Goal: Transaction & Acquisition: Purchase product/service

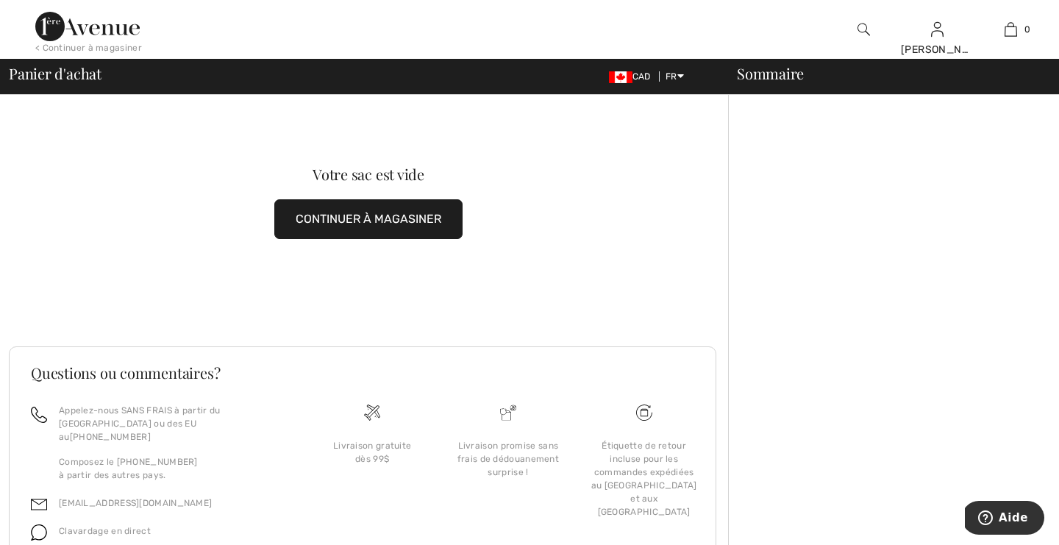
click at [426, 218] on button "CONTINUER À MAGASINER" at bounding box center [368, 219] width 188 height 40
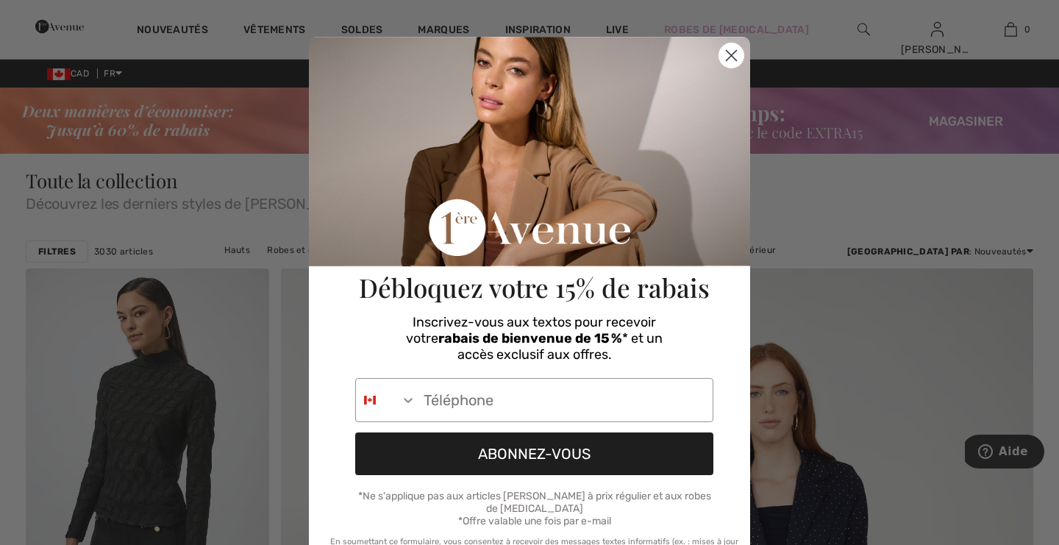
click at [726, 55] on circle "Close dialog" at bounding box center [731, 55] width 24 height 24
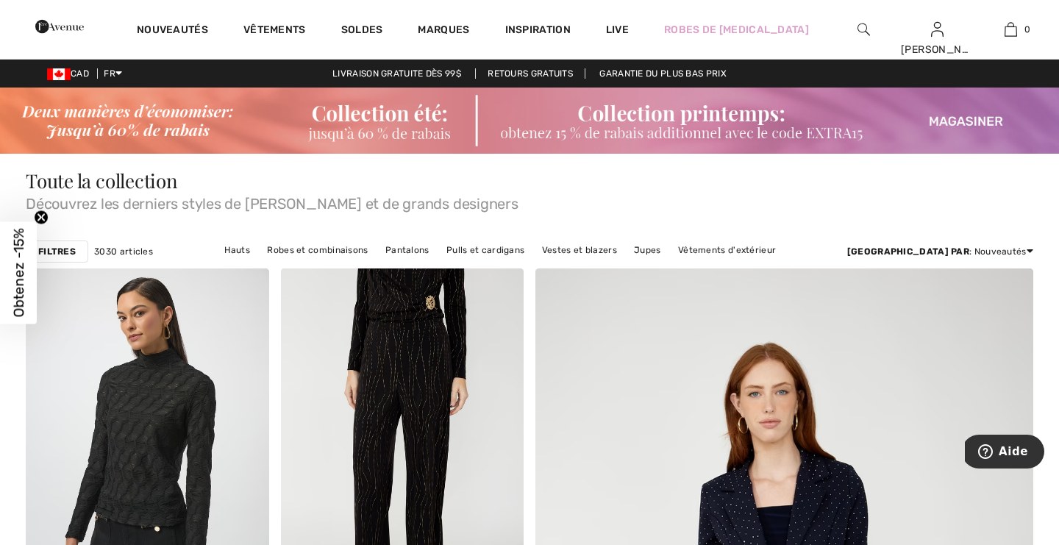
click at [862, 29] on img at bounding box center [863, 30] width 12 height 18
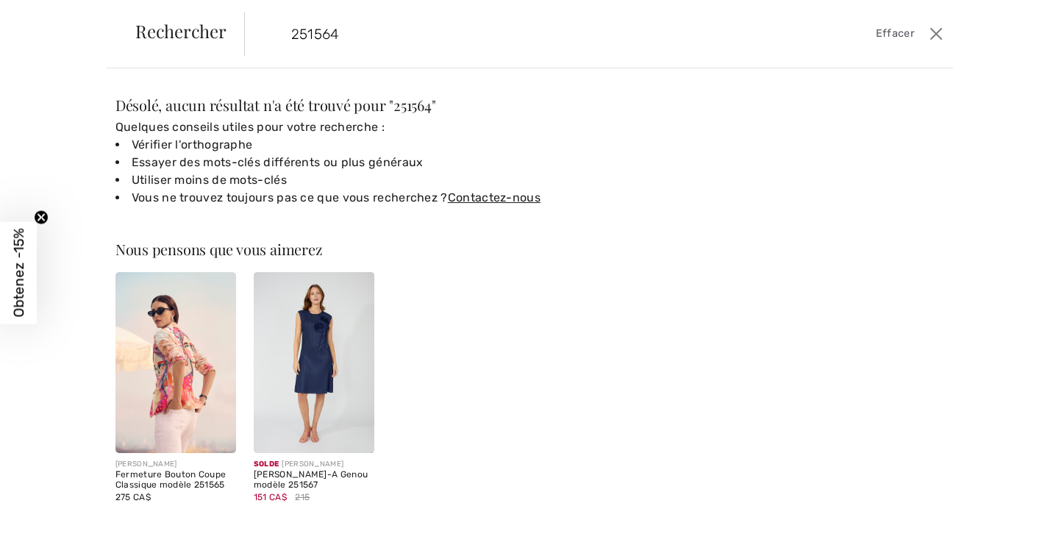
type input "251564"
click at [163, 405] on img at bounding box center [175, 362] width 121 height 181
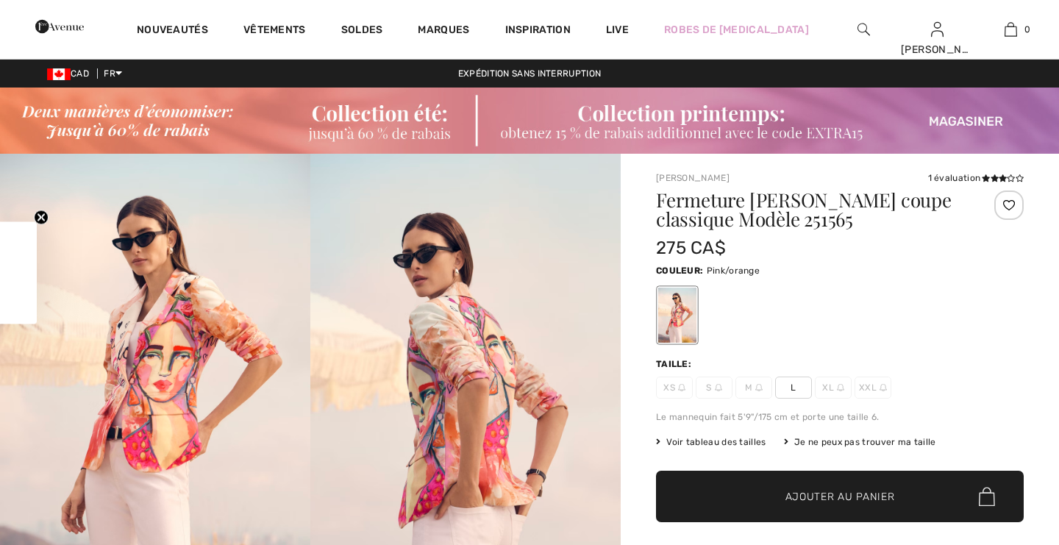
checkbox input "true"
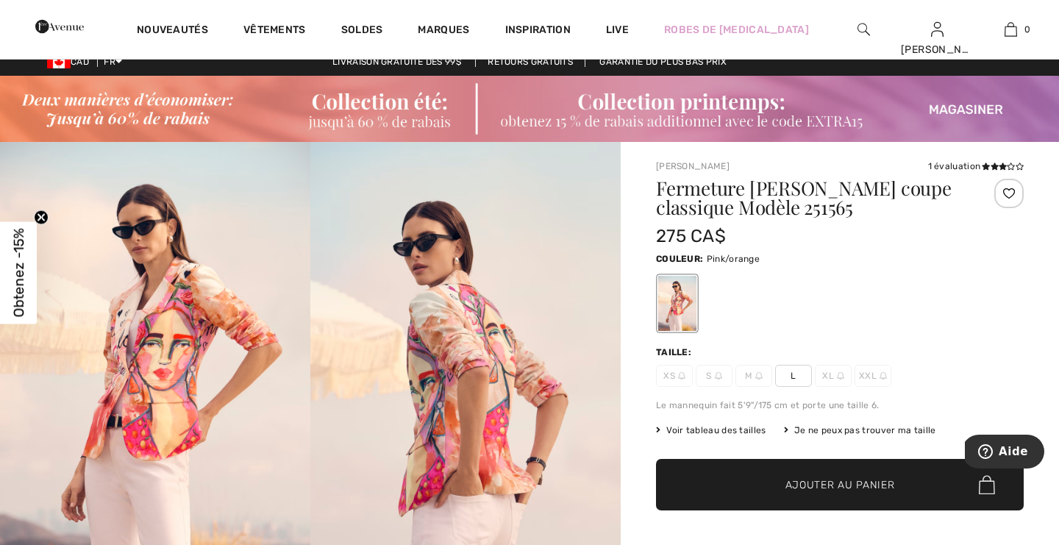
scroll to position [18, 0]
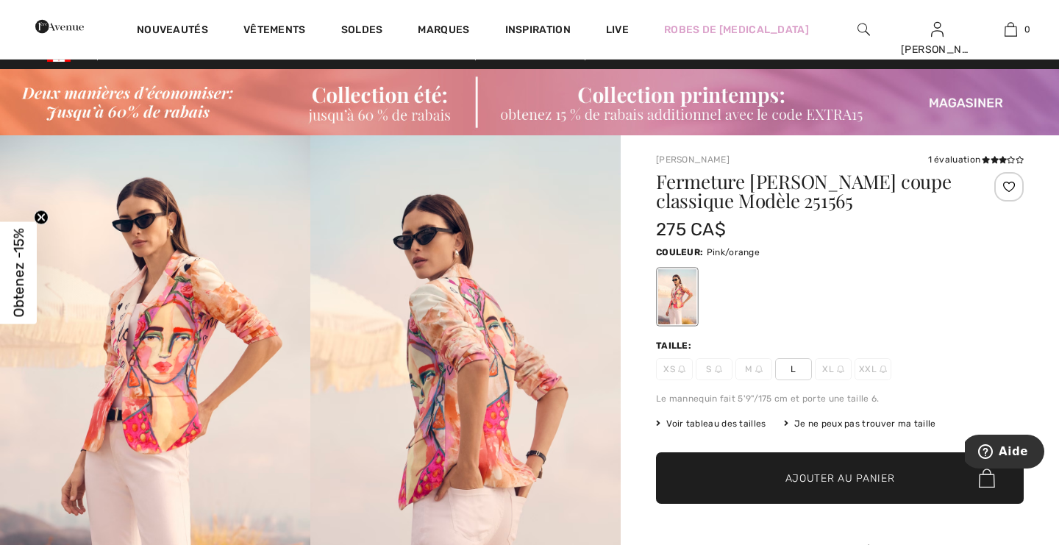
click at [144, 387] on img at bounding box center [155, 367] width 310 height 465
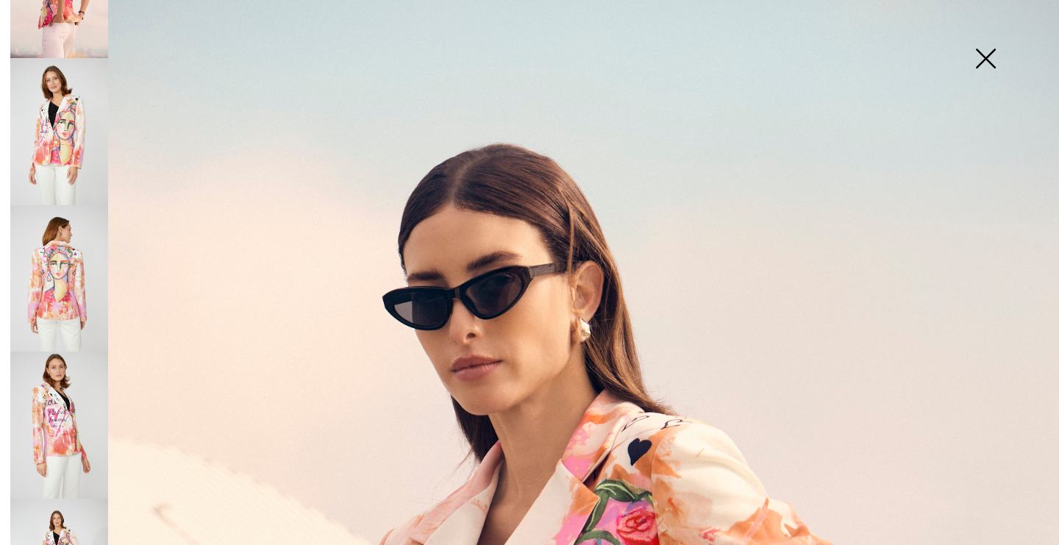
scroll to position [302, 0]
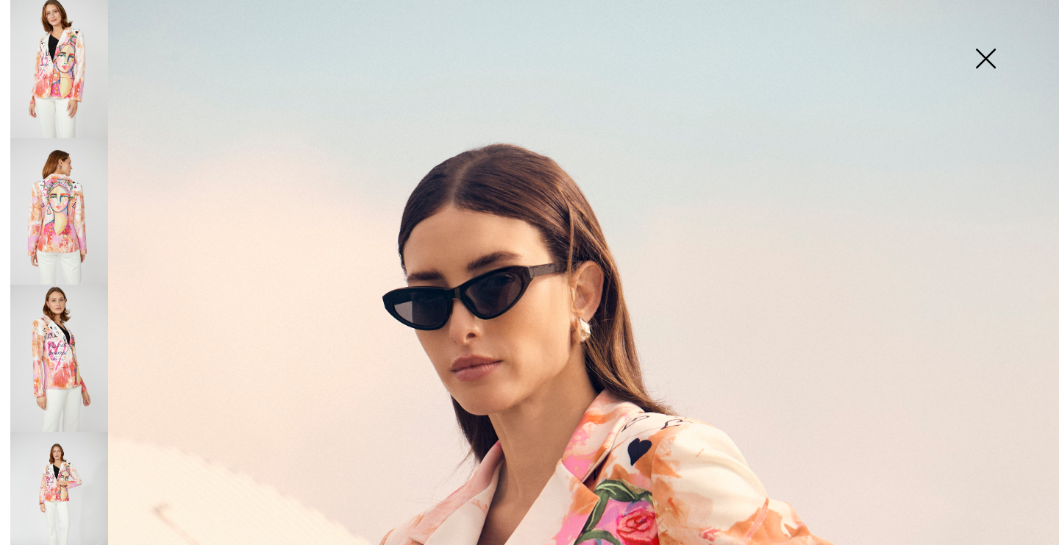
click at [73, 456] on img at bounding box center [59, 504] width 98 height 147
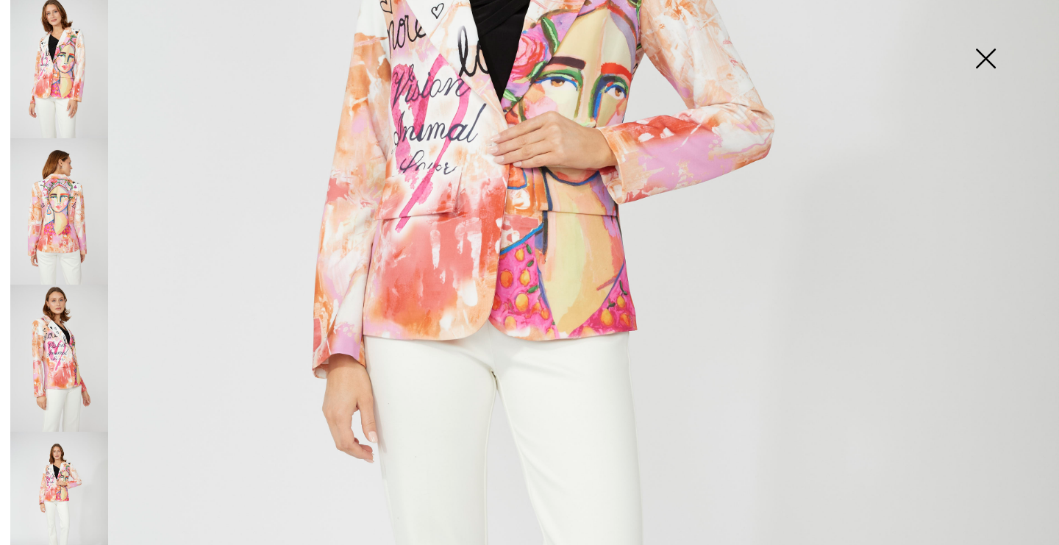
scroll to position [417, 0]
click at [53, 328] on img at bounding box center [59, 357] width 98 height 147
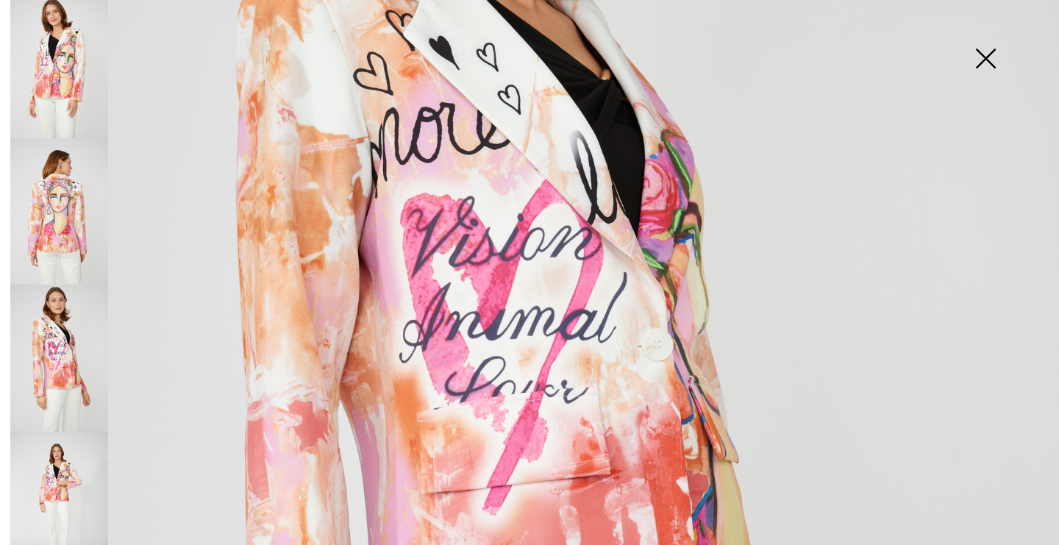
click at [62, 194] on img at bounding box center [59, 211] width 98 height 147
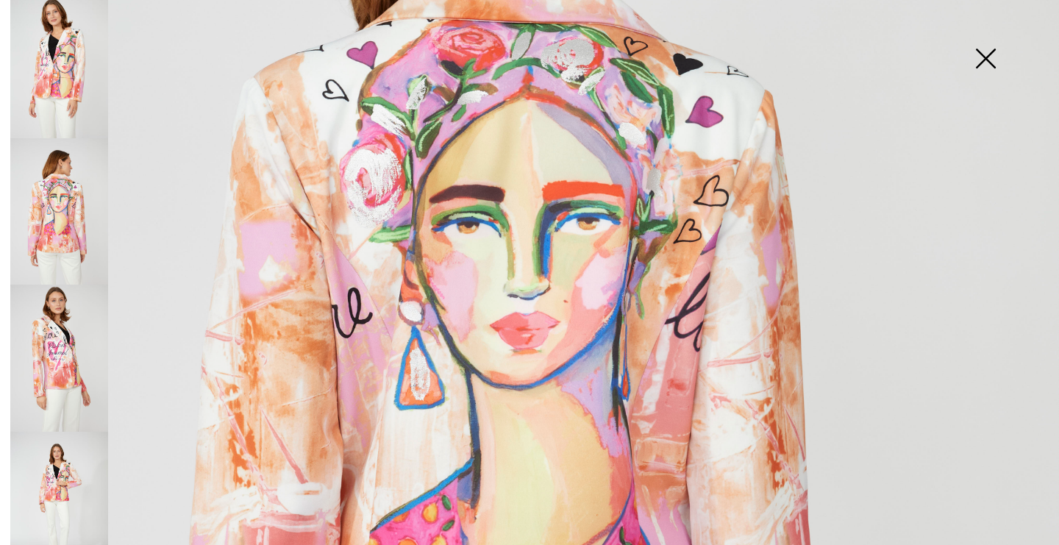
click at [82, 44] on img at bounding box center [59, 64] width 98 height 147
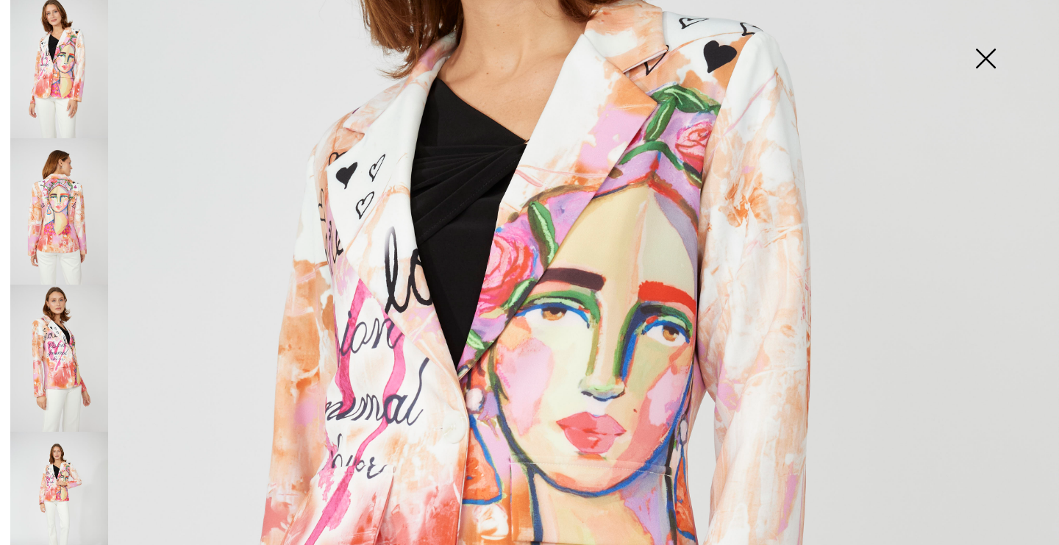
scroll to position [443, 0]
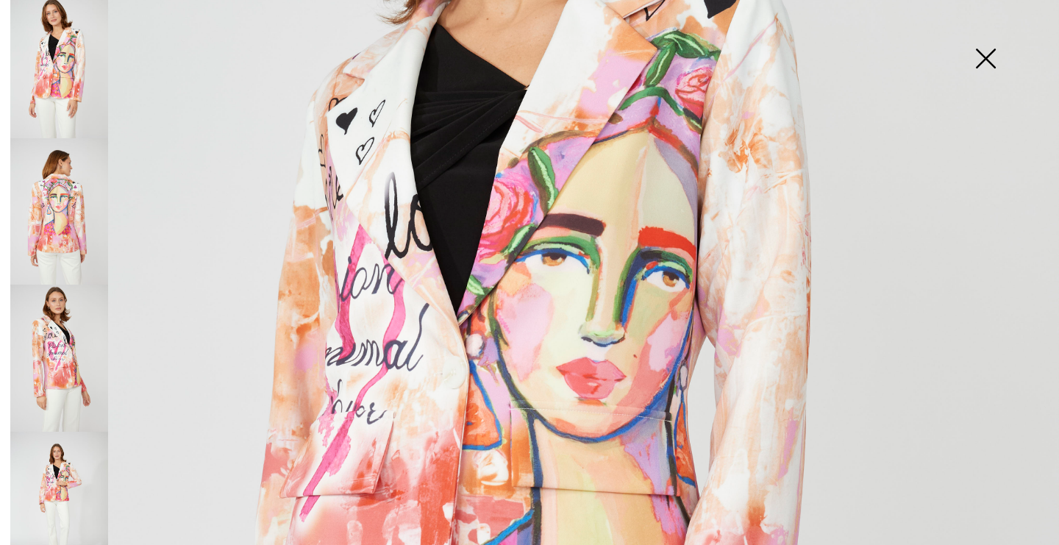
click at [62, 186] on img at bounding box center [59, 211] width 98 height 147
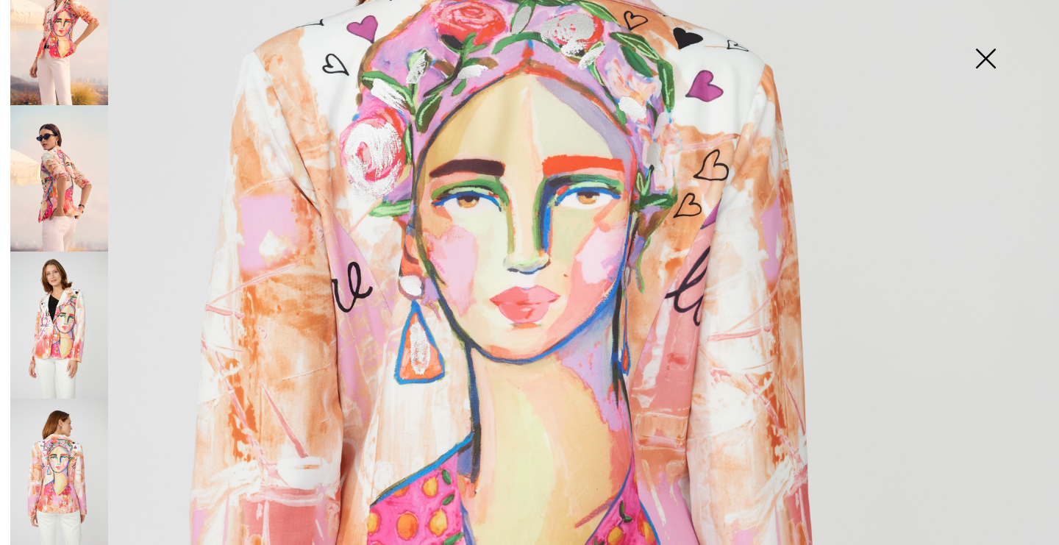
scroll to position [15, 0]
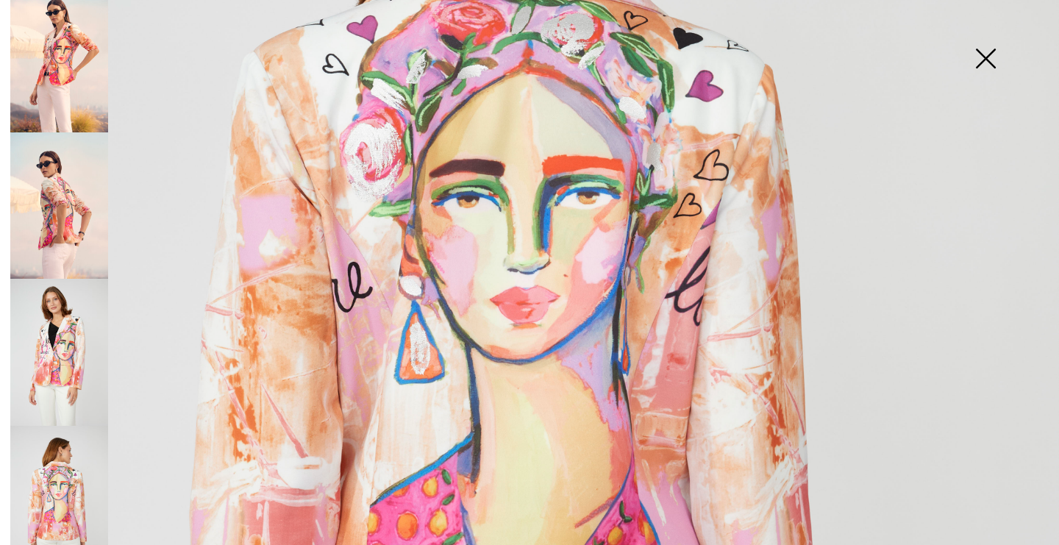
click at [62, 186] on img at bounding box center [59, 205] width 98 height 147
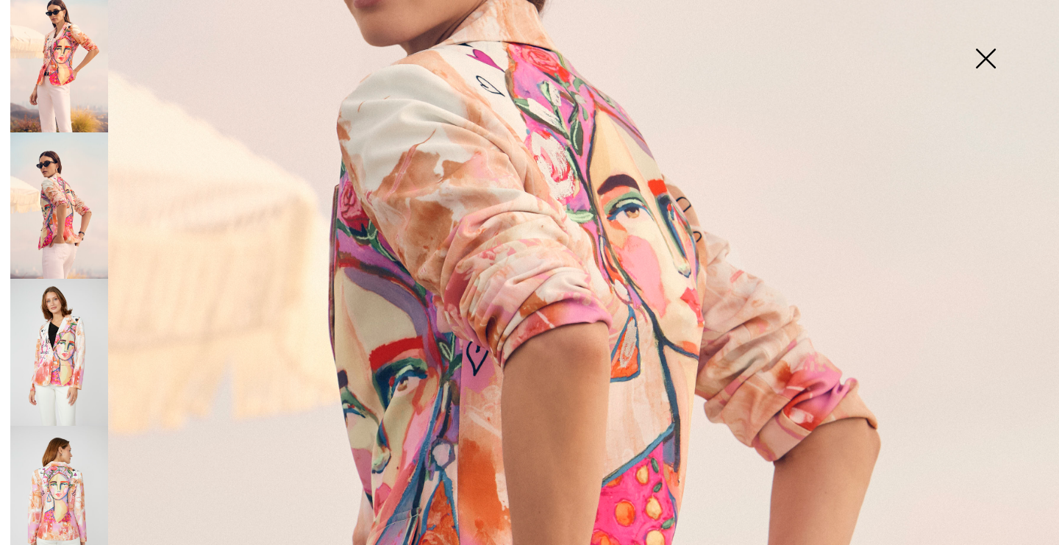
scroll to position [0, 0]
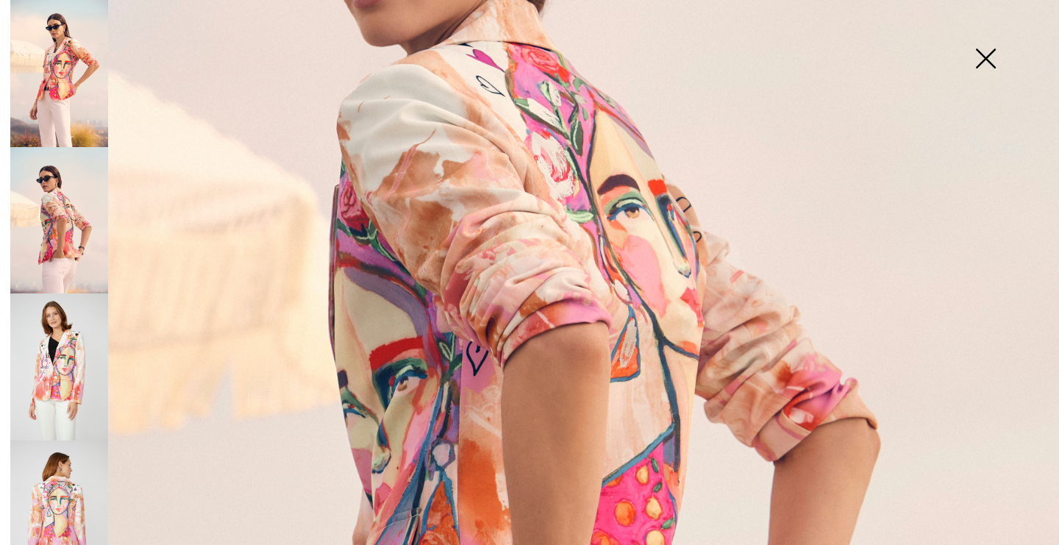
click at [56, 107] on img at bounding box center [59, 73] width 98 height 147
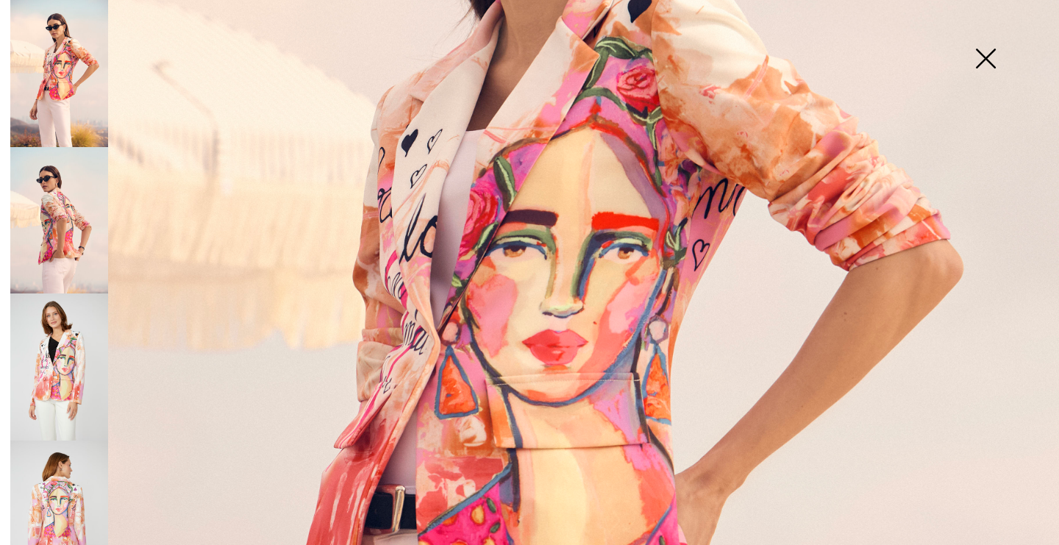
click at [981, 59] on img at bounding box center [985, 60] width 74 height 76
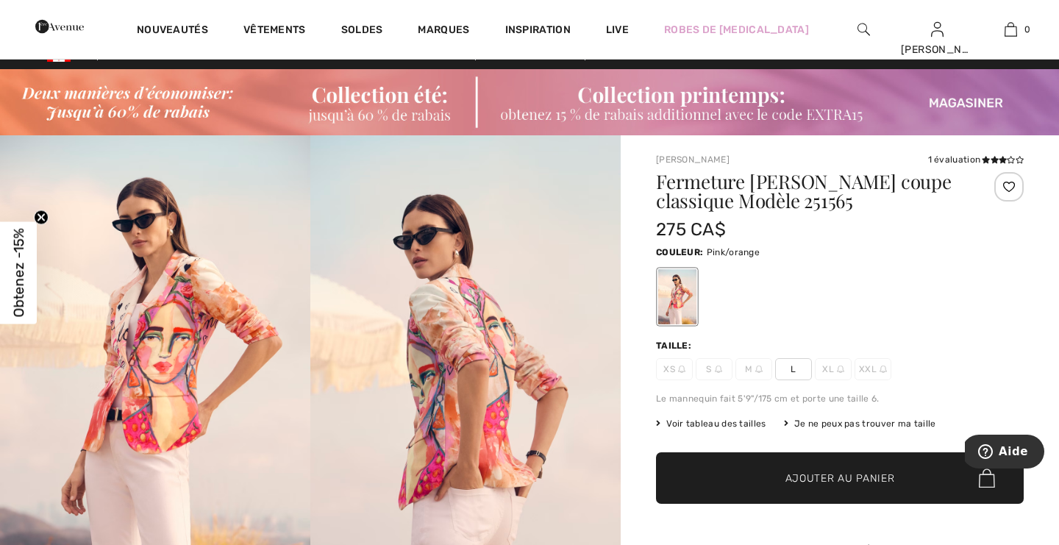
click at [797, 368] on span "L" at bounding box center [793, 369] width 37 height 22
click at [821, 480] on span "Ajouter au panier" at bounding box center [840, 477] width 110 height 15
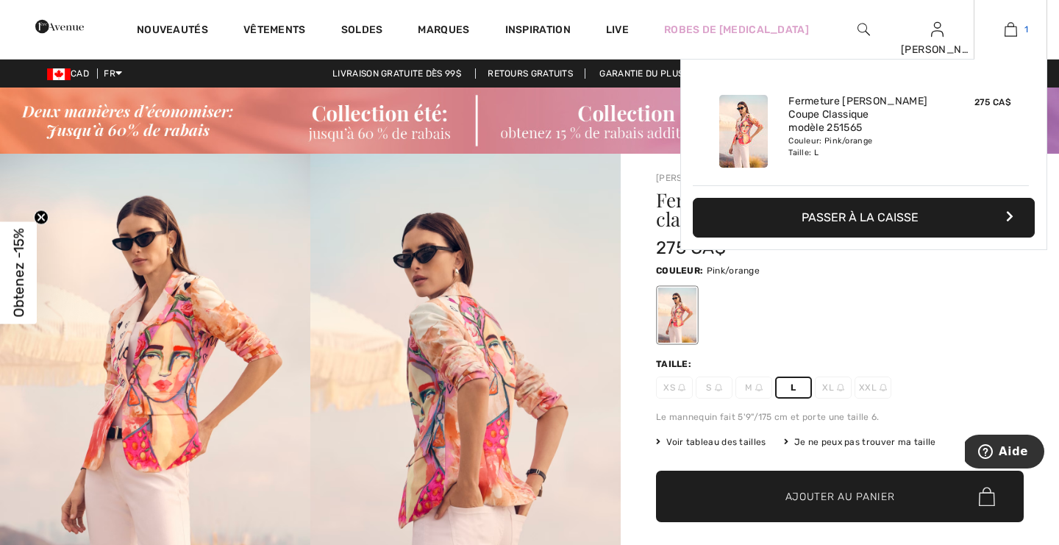
click at [1009, 29] on img at bounding box center [1010, 30] width 12 height 18
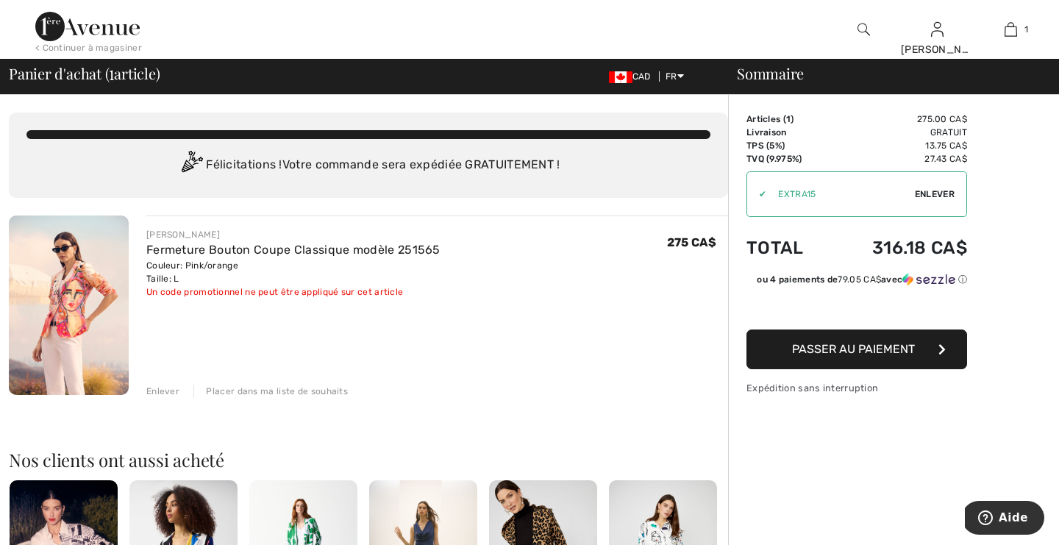
click at [849, 346] on span "Passer au paiement" at bounding box center [853, 349] width 123 height 14
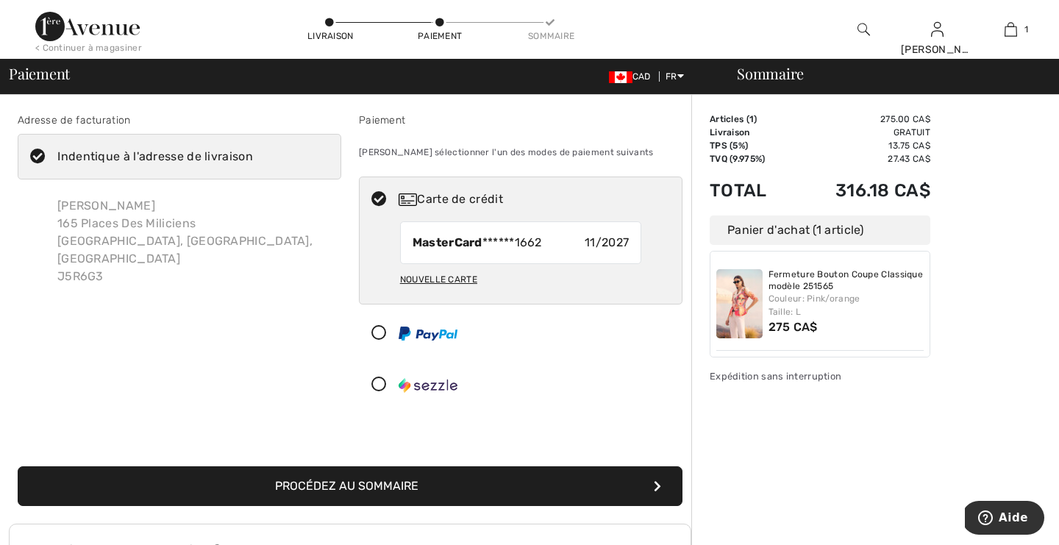
click at [492, 487] on button "Procédez au sommaire" at bounding box center [350, 486] width 665 height 40
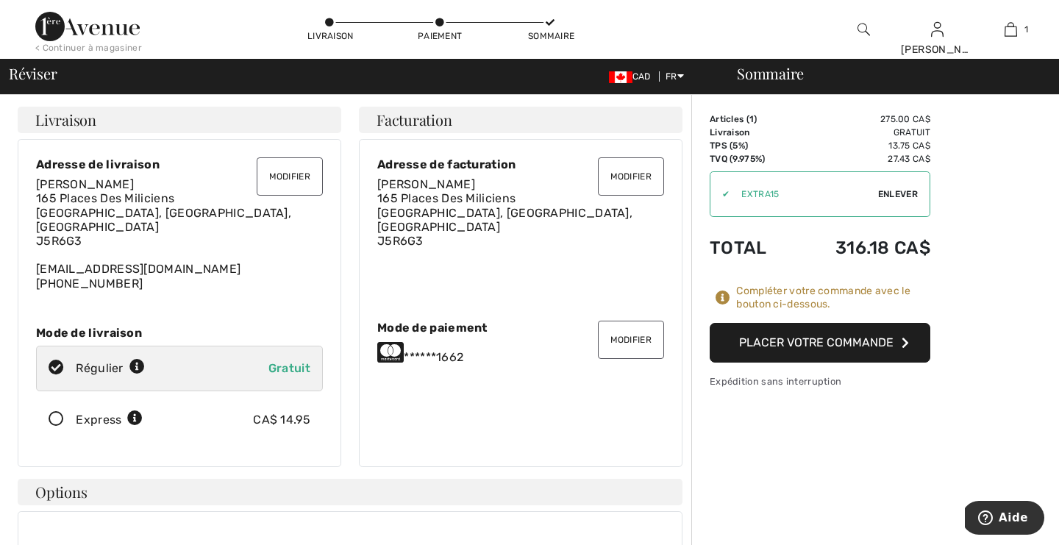
click at [830, 350] on button "Placer votre commande" at bounding box center [819, 343] width 221 height 40
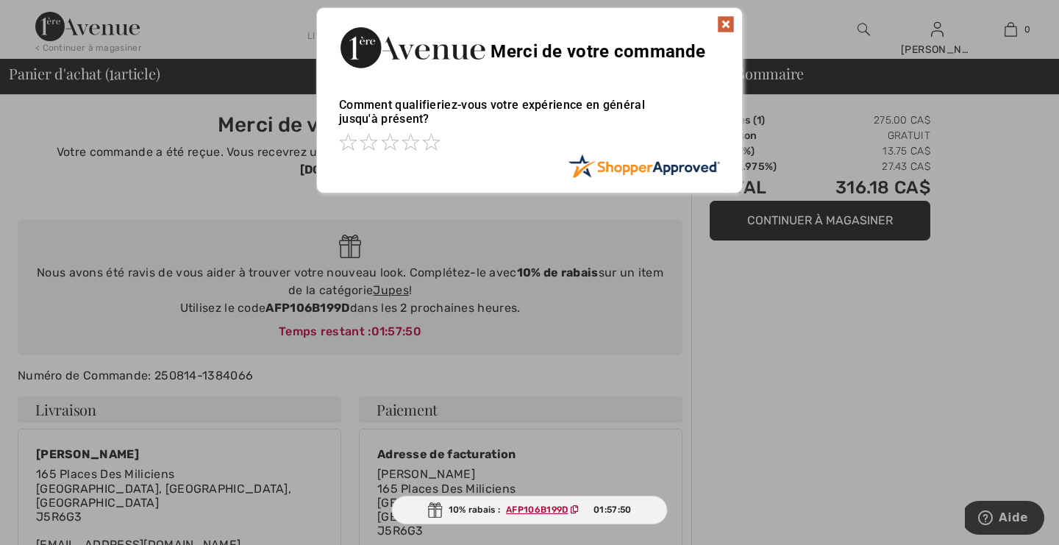
click at [726, 19] on img at bounding box center [726, 24] width 18 height 18
